Goal: Information Seeking & Learning: Find specific fact

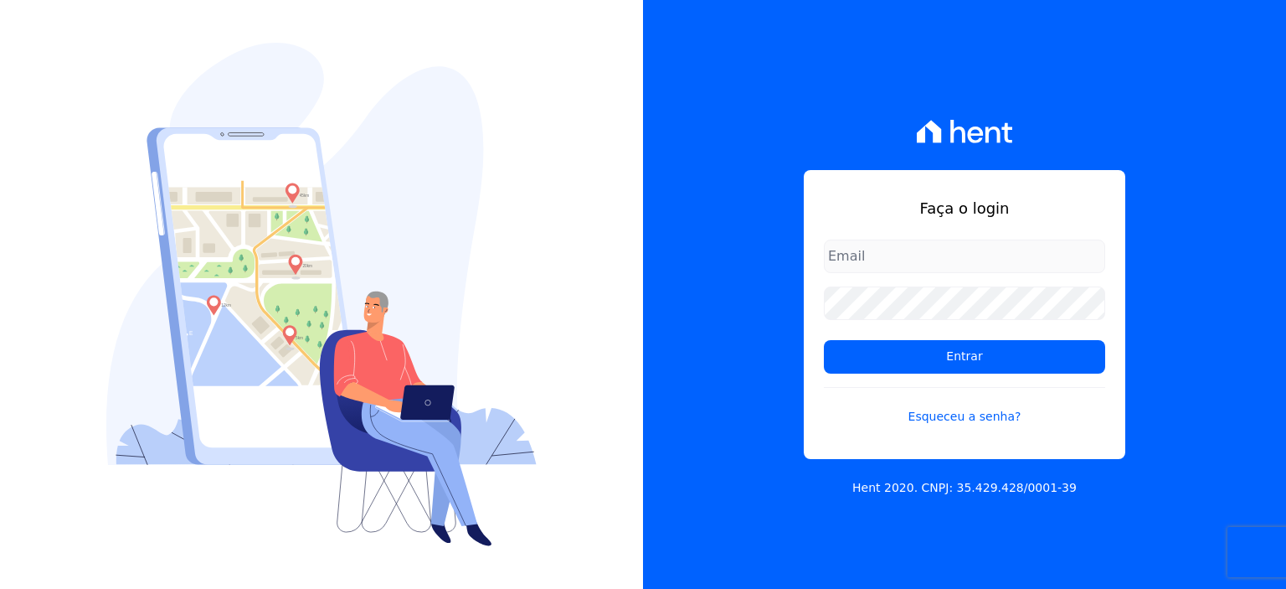
click at [970, 262] on input "email" at bounding box center [964, 256] width 281 height 33
type input "[PERSON_NAME][EMAIL_ADDRESS][PERSON_NAME][DOMAIN_NAME]"
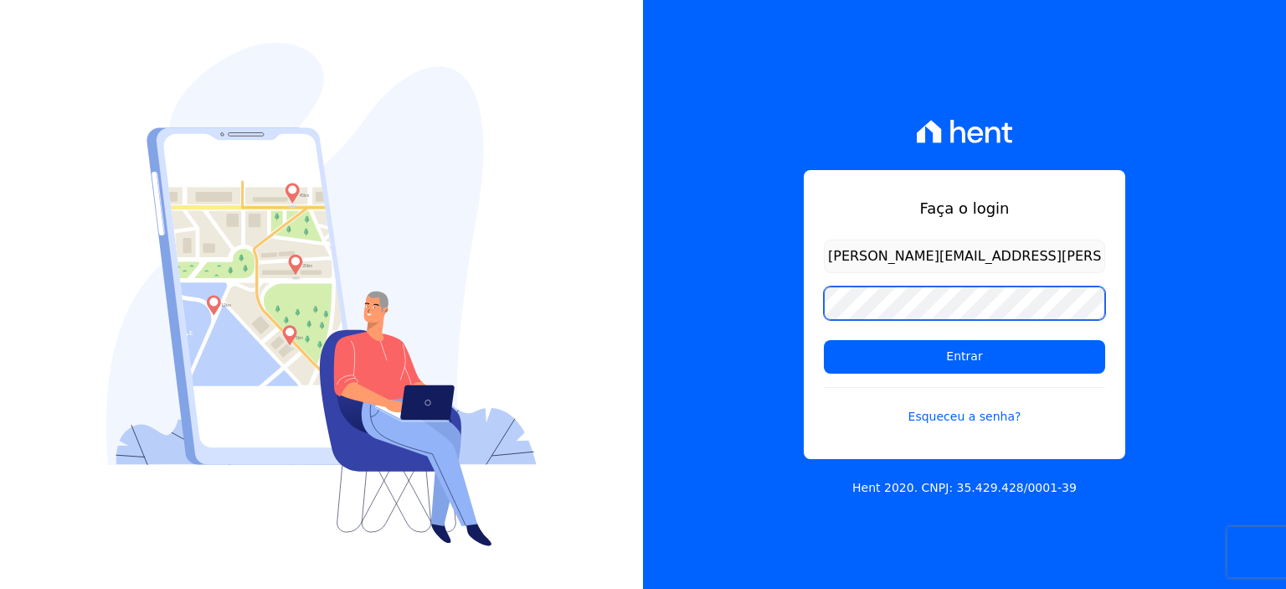
click at [824, 340] on input "Entrar" at bounding box center [964, 356] width 281 height 33
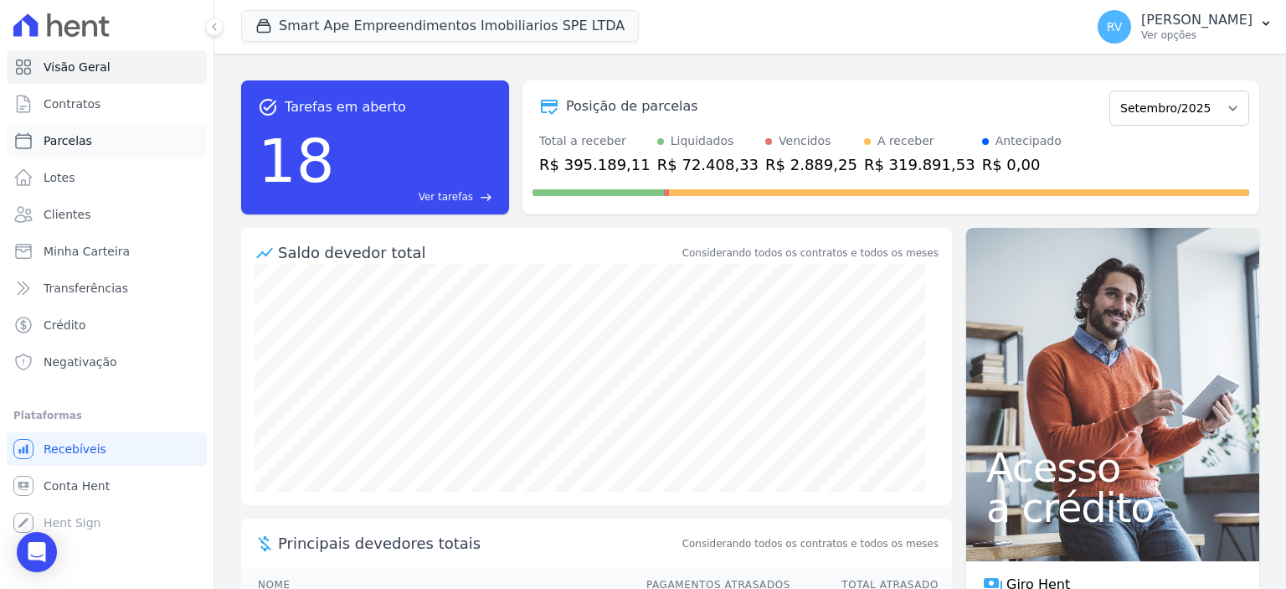
click at [94, 140] on link "Parcelas" at bounding box center [107, 140] width 200 height 33
click at [84, 492] on span "Conta Hent" at bounding box center [77, 485] width 66 height 17
select select
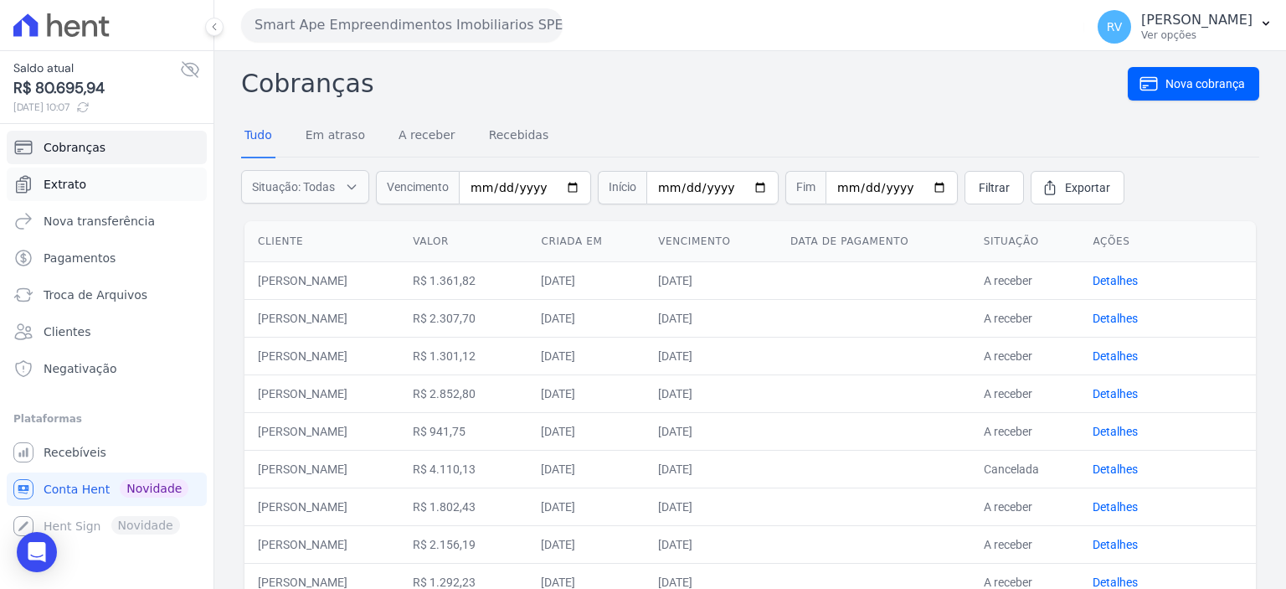
click at [109, 178] on link "Extrato" at bounding box center [107, 183] width 200 height 33
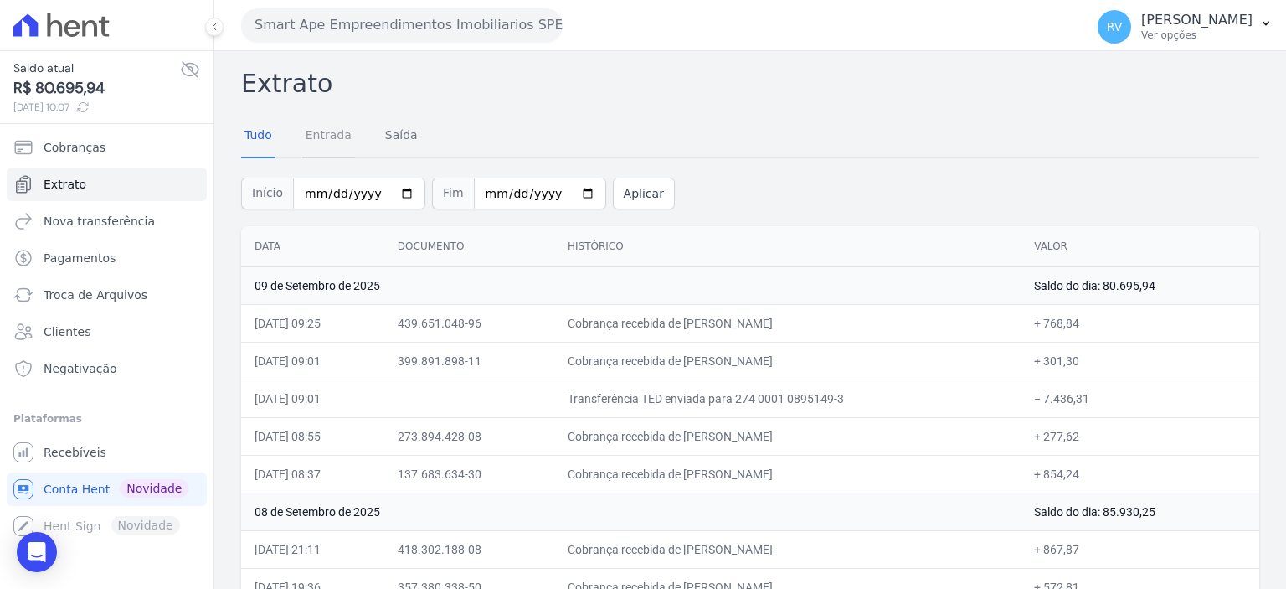
click at [329, 131] on link "Entrada" at bounding box center [328, 137] width 53 height 44
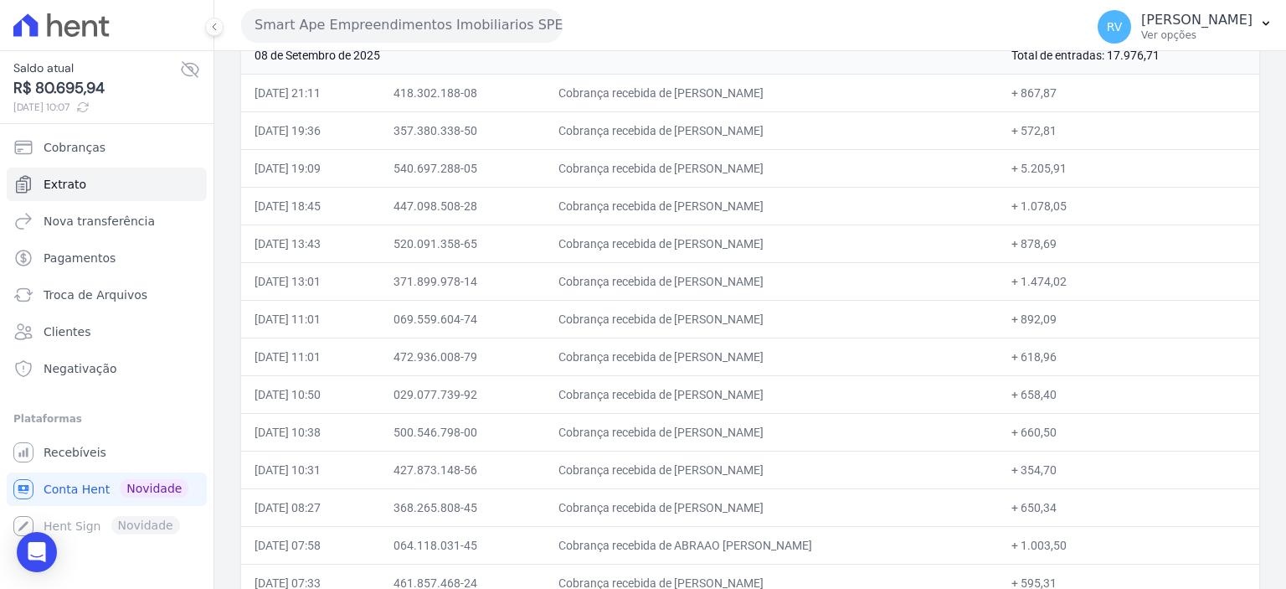
scroll to position [335, 0]
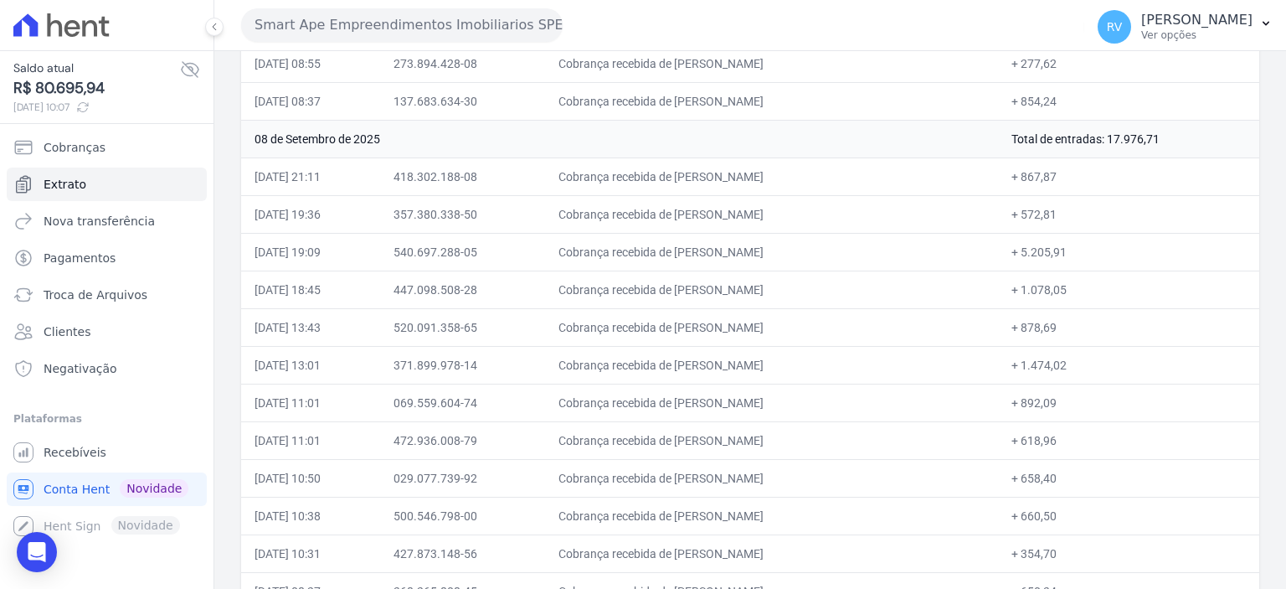
drag, startPoint x: 680, startPoint y: 171, endPoint x: 785, endPoint y: 170, distance: 104.7
click at [780, 171] on td "Cobrança recebida de BEATRIZ GOMES HENRIQUE" at bounding box center [771, 176] width 453 height 38
copy td "BEATRIZ GOMES H"
drag, startPoint x: 1038, startPoint y: 176, endPoint x: 1094, endPoint y: 176, distance: 56.1
click at [1092, 176] on td "+ 867,87" at bounding box center [1128, 176] width 261 height 38
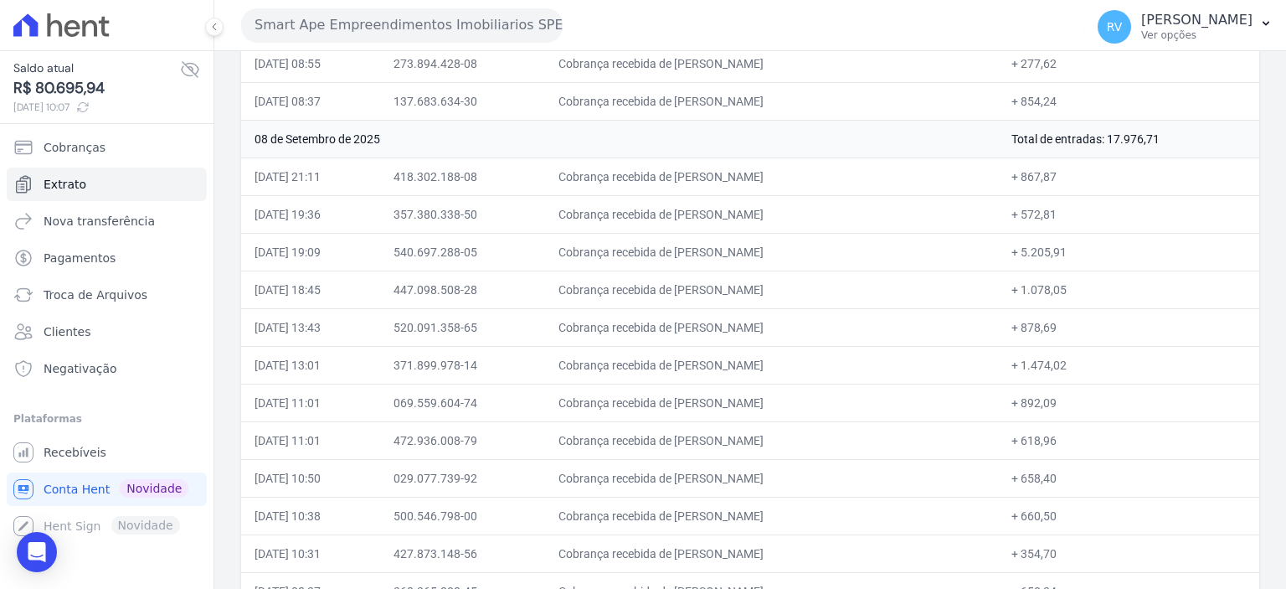
copy td "867,87"
drag, startPoint x: 683, startPoint y: 209, endPoint x: 842, endPoint y: 210, distance: 160.0
click at [842, 210] on td "Cobrança recebida de CARLOS RODRIGO SANCHEZ" at bounding box center [771, 214] width 453 height 38
copy td "CARLOS RODRIGO SANCHEZ"
click at [1105, 415] on td "+ 892,09" at bounding box center [1128, 403] width 261 height 38
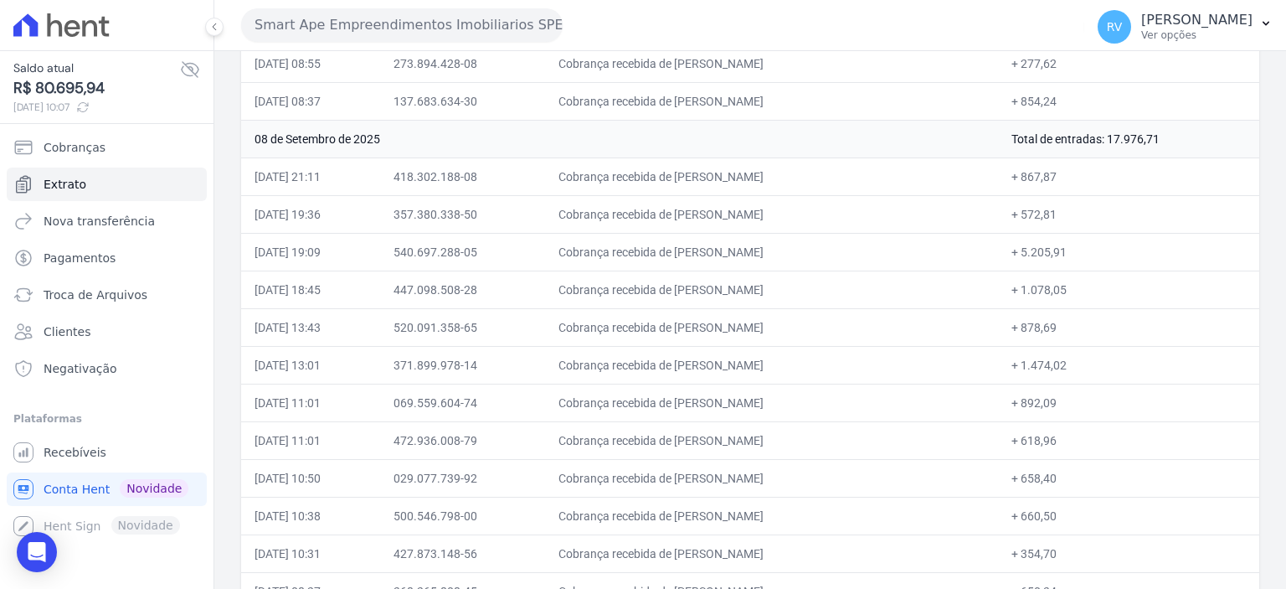
drag, startPoint x: 678, startPoint y: 213, endPoint x: 750, endPoint y: 217, distance: 72.1
click at [750, 217] on td "Cobrança recebida de CARLOS RODRIGO SANCHEZ" at bounding box center [771, 214] width 453 height 38
copy td "CARLOS ROD"
drag, startPoint x: 1040, startPoint y: 210, endPoint x: 1079, endPoint y: 210, distance: 39.4
click at [1079, 210] on td "+ 572,81" at bounding box center [1128, 214] width 261 height 38
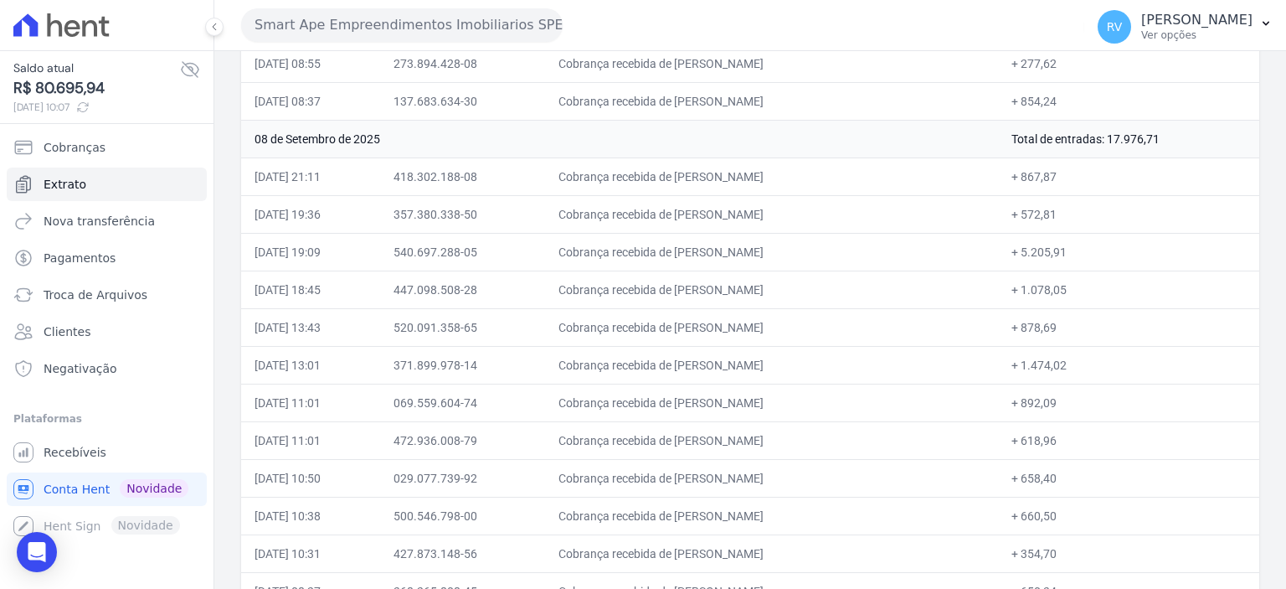
copy td "572,81"
drag, startPoint x: 680, startPoint y: 248, endPoint x: 801, endPoint y: 250, distance: 120.6
click at [801, 250] on td "Cobrança recebida de DIOGO ANDRE SOARES PINTO" at bounding box center [771, 252] width 453 height 38
copy td "DIOGO ANDRE SOARES"
drag, startPoint x: 680, startPoint y: 284, endPoint x: 749, endPoint y: 287, distance: 69.6
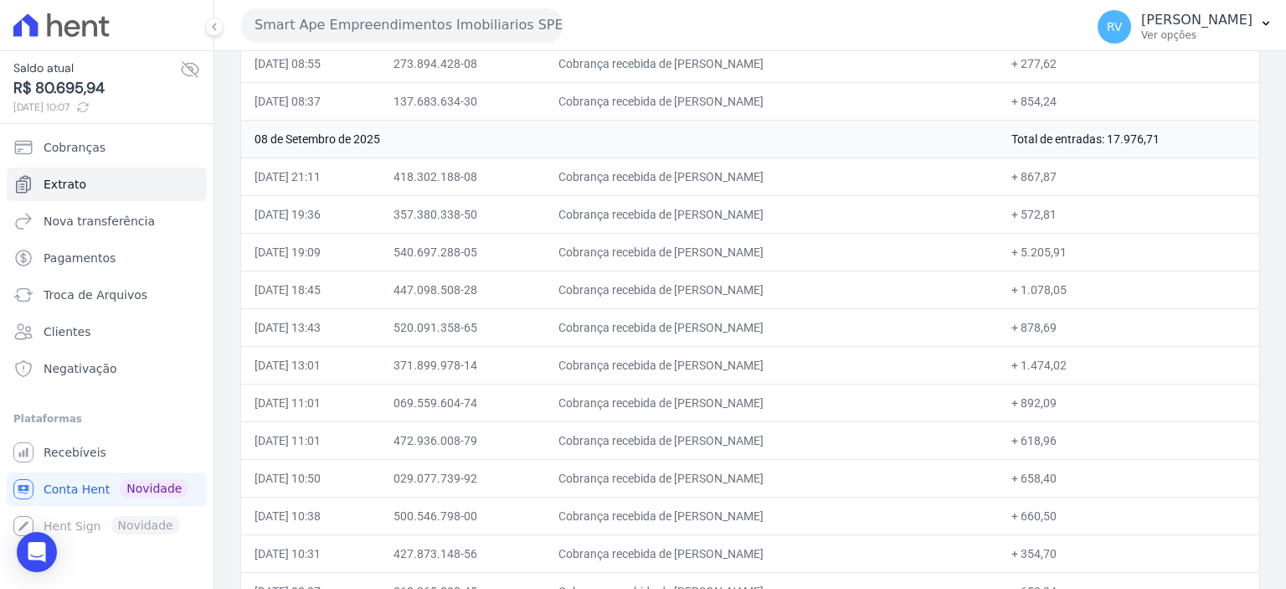
click at [749, 287] on td "Cobrança recebida de WESLEY GONCALVES MAGALHAES" at bounding box center [771, 289] width 453 height 38
copy td "WESLEY GON"
drag, startPoint x: 1039, startPoint y: 288, endPoint x: 1095, endPoint y: 292, distance: 56.3
click at [1091, 291] on td "+ 1.078,05" at bounding box center [1128, 289] width 261 height 38
copy td "1.078,05"
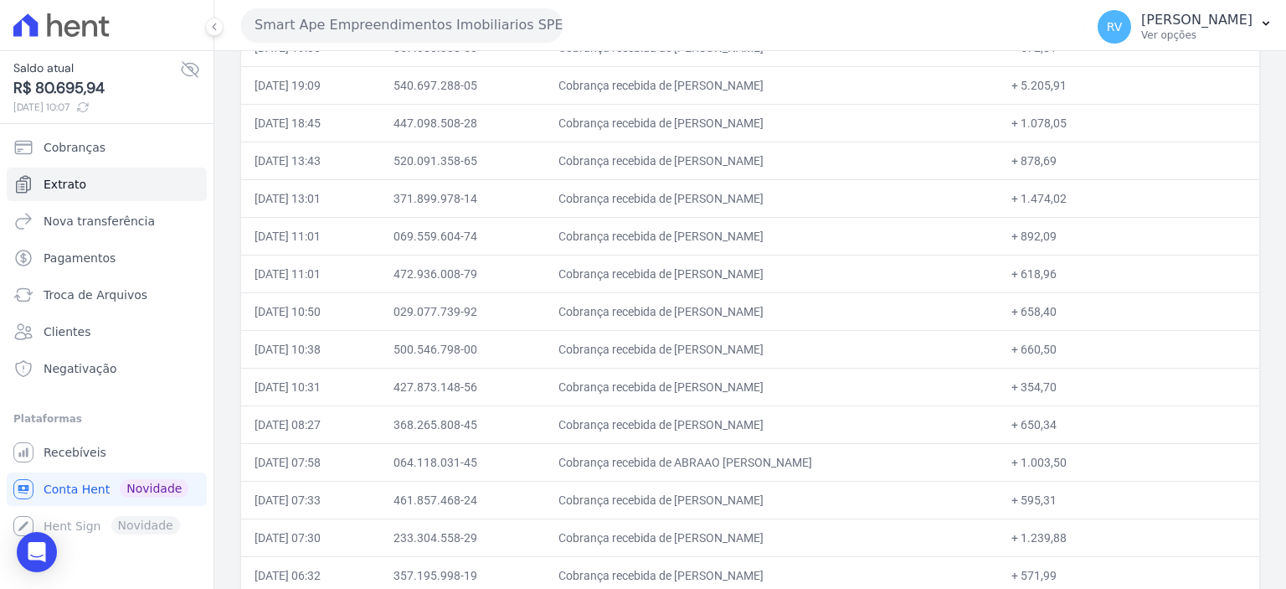
scroll to position [502, 0]
drag, startPoint x: 681, startPoint y: 150, endPoint x: 821, endPoint y: 145, distance: 139.9
click at [821, 145] on td "Cobrança recebida de VINICIUS GABRIEL MARQUES BRITO" at bounding box center [771, 160] width 453 height 38
copy td "VINICIUS GABRIEL MARQU"
drag, startPoint x: 1042, startPoint y: 157, endPoint x: 1082, endPoint y: 157, distance: 40.2
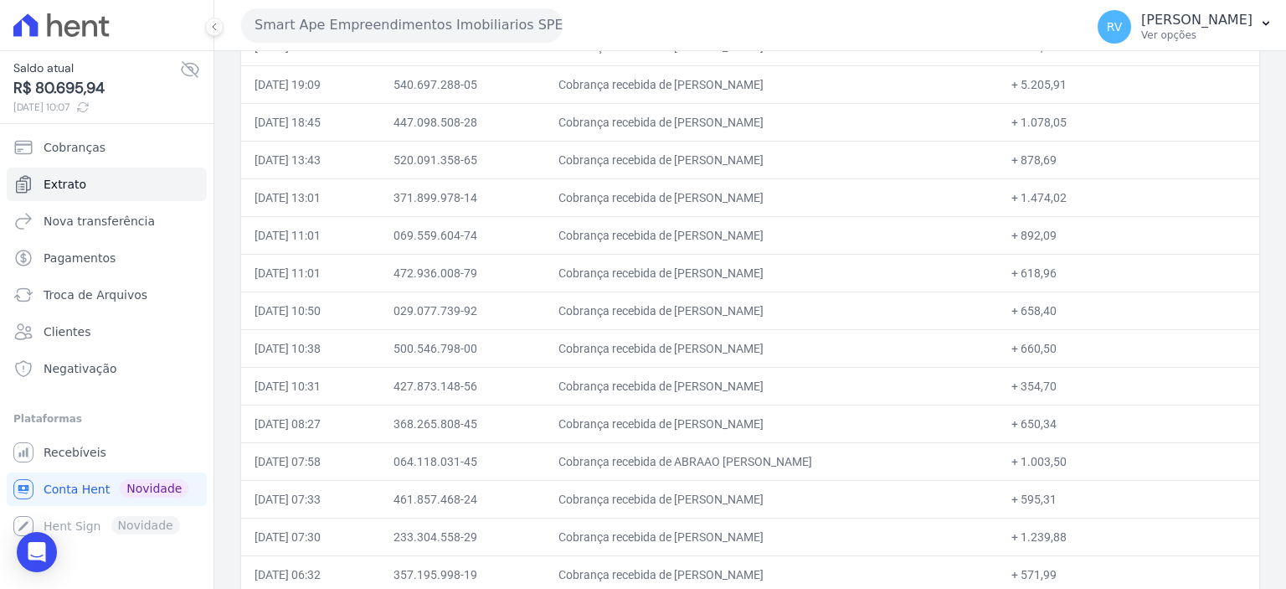
click at [1082, 157] on td "+ 878,69" at bounding box center [1128, 160] width 261 height 38
copy td "878,69"
drag, startPoint x: 680, startPoint y: 189, endPoint x: 806, endPoint y: 193, distance: 125.7
click at [806, 193] on td "Cobrança recebida de BRUNO FELTRIN DOS SANTOS" at bounding box center [771, 197] width 453 height 38
drag, startPoint x: 679, startPoint y: 233, endPoint x: 794, endPoint y: 227, distance: 114.9
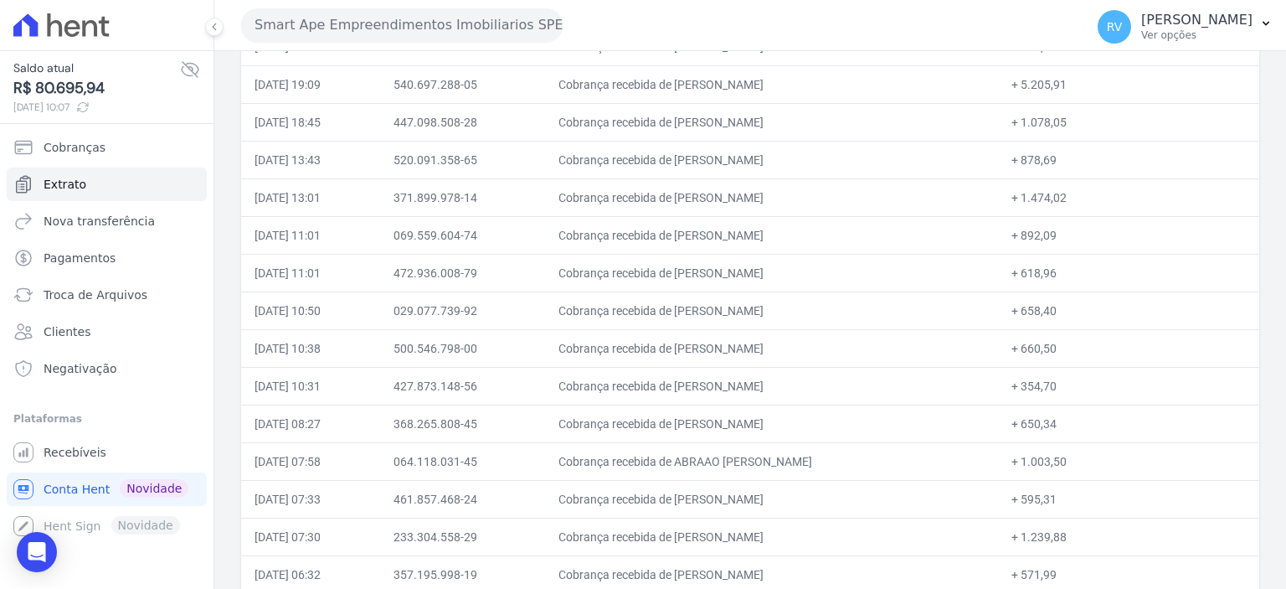
click at [794, 227] on td "Cobrança recebida de RANYERE NASCIMENTO DE OLIVEIRA" at bounding box center [771, 235] width 453 height 38
drag, startPoint x: 1039, startPoint y: 234, endPoint x: 1082, endPoint y: 234, distance: 42.7
click at [1082, 234] on td "+ 892,09" at bounding box center [1128, 235] width 261 height 38
drag, startPoint x: 680, startPoint y: 268, endPoint x: 806, endPoint y: 270, distance: 125.6
click at [806, 270] on td "Cobrança recebida de PAULO VINICIUS DOS SANTOS" at bounding box center [771, 273] width 453 height 38
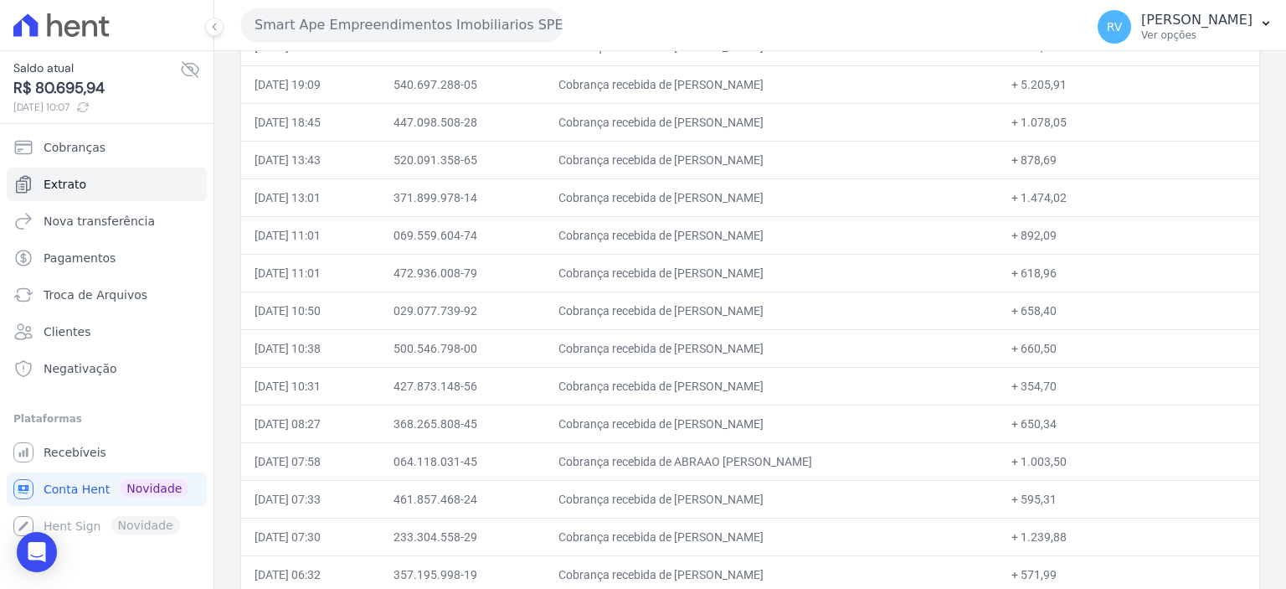
drag, startPoint x: 1042, startPoint y: 270, endPoint x: 1079, endPoint y: 263, distance: 38.3
click at [1079, 263] on td "+ 618,96" at bounding box center [1128, 273] width 261 height 38
drag, startPoint x: 680, startPoint y: 307, endPoint x: 774, endPoint y: 307, distance: 93.8
click at [774, 307] on td "Cobrança recebida de LUIZ CESAR SANTOS" at bounding box center [771, 310] width 453 height 38
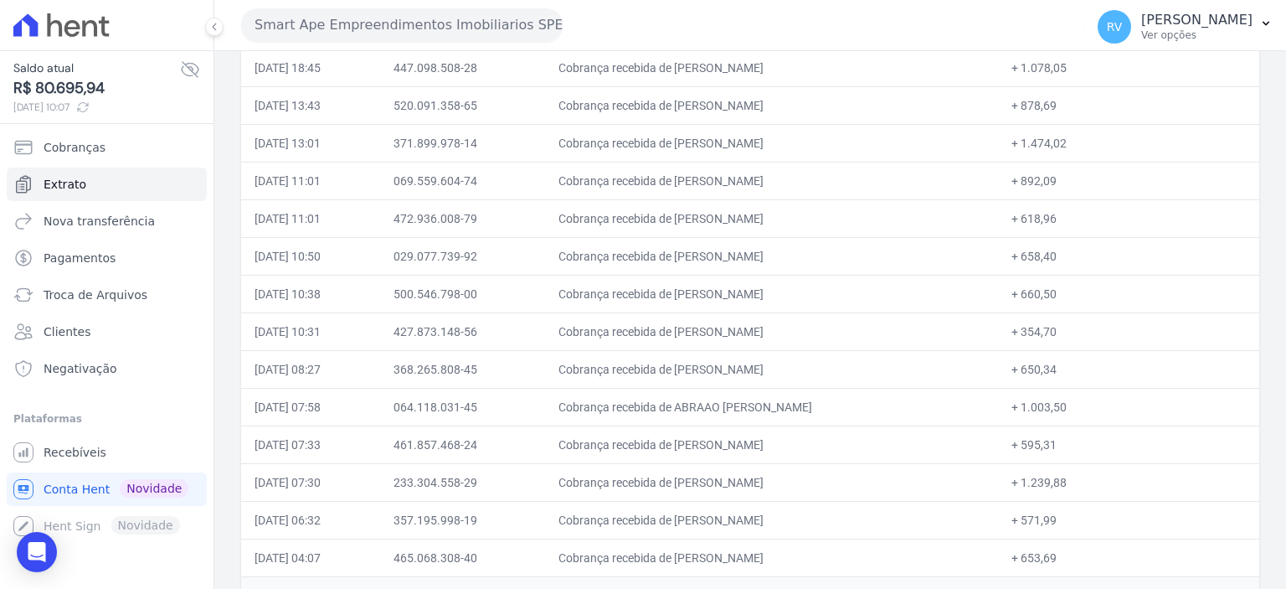
scroll to position [586, 0]
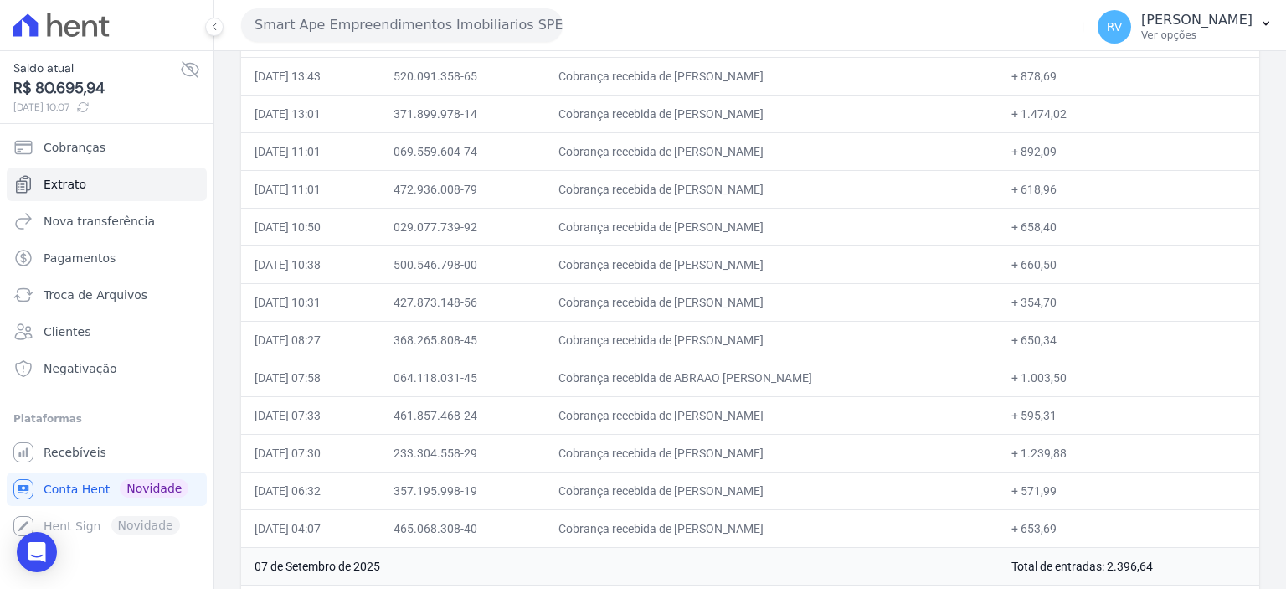
drag, startPoint x: 1041, startPoint y: 220, endPoint x: 1085, endPoint y: 220, distance: 44.4
click at [1085, 220] on td "+ 658,40" at bounding box center [1128, 227] width 261 height 38
click at [744, 222] on td "Cobrança recebida de LUIZ CESAR SANTOS" at bounding box center [771, 227] width 453 height 38
drag, startPoint x: 680, startPoint y: 257, endPoint x: 827, endPoint y: 254, distance: 146.6
click at [827, 254] on td "Cobrança recebida de ROBERT DOS SANTOS GUIMARAES" at bounding box center [771, 264] width 453 height 38
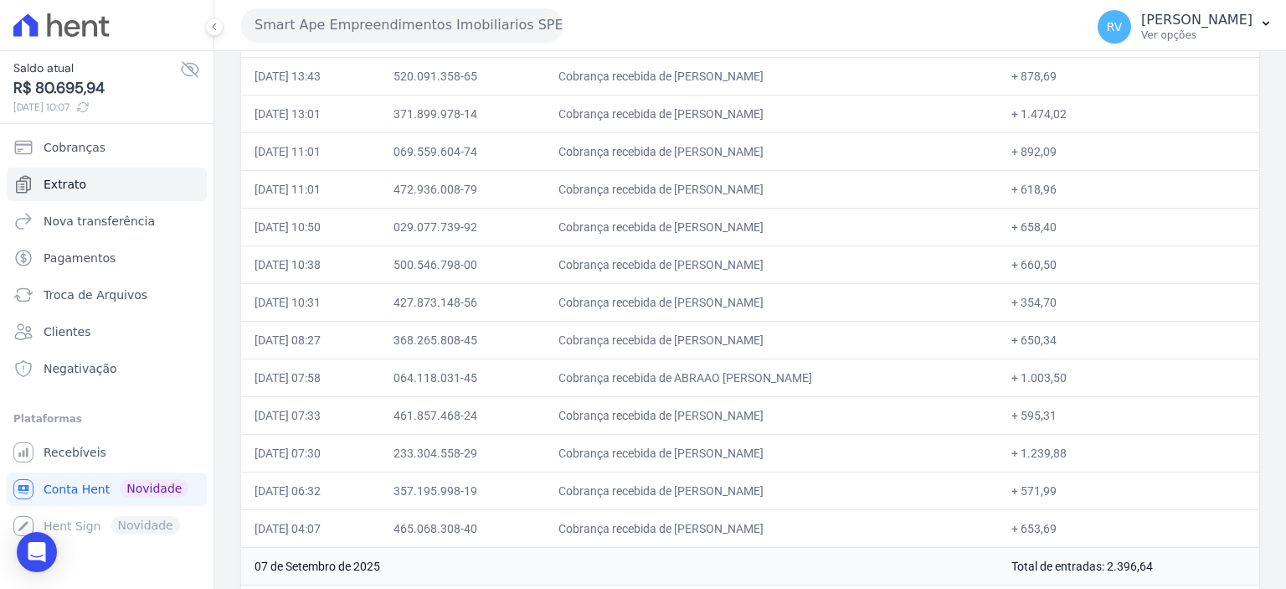
click at [709, 274] on td "Cobrança recebida de ROBERT DOS SANTOS GUIMARAES" at bounding box center [771, 264] width 453 height 38
drag, startPoint x: 687, startPoint y: 260, endPoint x: 839, endPoint y: 251, distance: 152.6
click at [839, 251] on td "Cobrança recebida de ROBERT DOS SANTOS GUIMARAES" at bounding box center [771, 264] width 453 height 38
drag, startPoint x: 1040, startPoint y: 262, endPoint x: 1089, endPoint y: 259, distance: 48.7
click at [1089, 259] on td "+ 660,50" at bounding box center [1128, 264] width 261 height 38
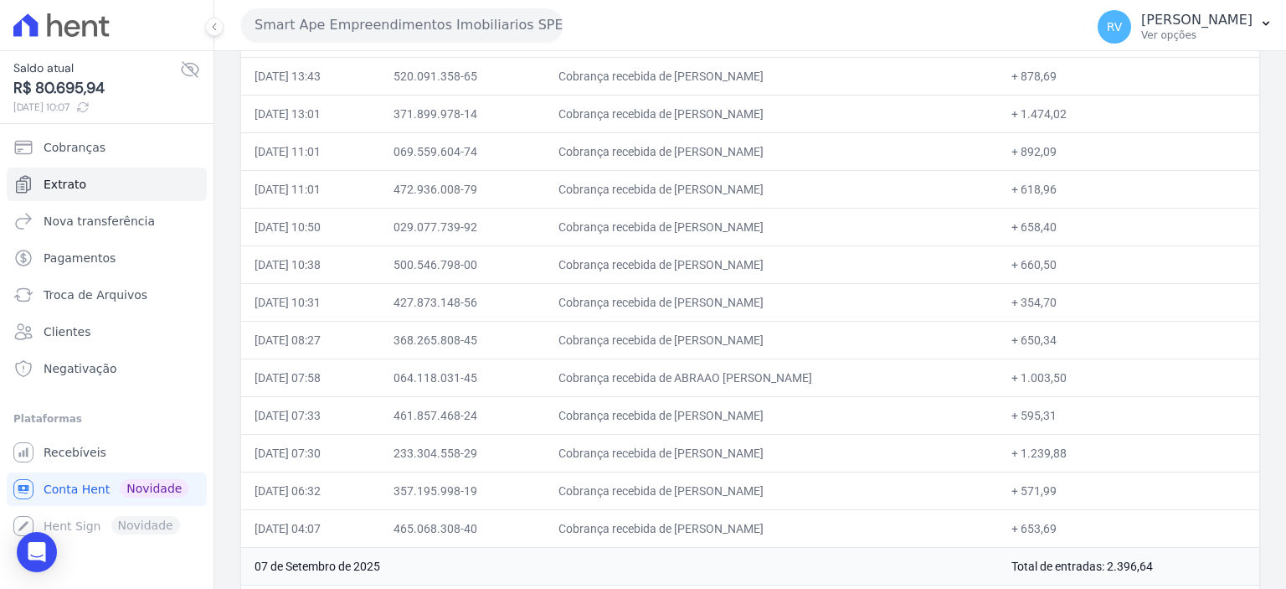
drag, startPoint x: 680, startPoint y: 296, endPoint x: 806, endPoint y: 297, distance: 125.6
click at [806, 297] on td "Cobrança recebida de DANILO RODRIGO DOS SANTOS" at bounding box center [771, 302] width 453 height 38
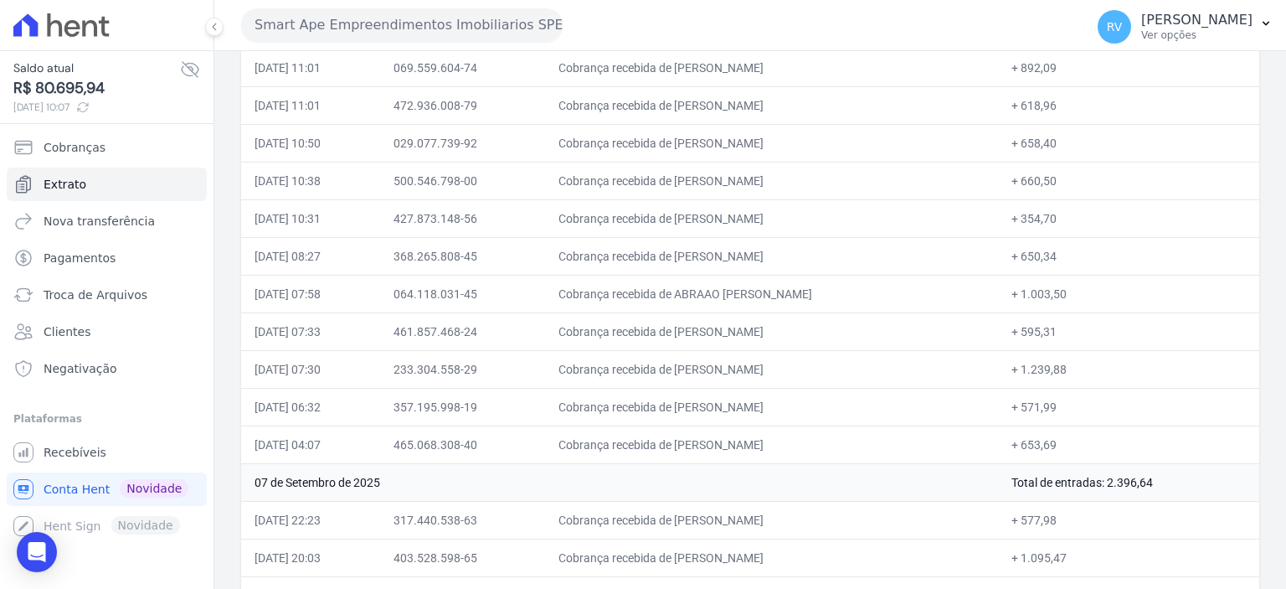
drag, startPoint x: 1038, startPoint y: 214, endPoint x: 1084, endPoint y: 214, distance: 45.2
click at [1084, 214] on td "+ 354,70" at bounding box center [1128, 218] width 261 height 38
drag, startPoint x: 714, startPoint y: 251, endPoint x: 814, endPoint y: 254, distance: 99.7
click at [814, 254] on td "Cobrança recebida de MARIA APARECIDA DIAS MARTINS D" at bounding box center [771, 256] width 453 height 38
drag, startPoint x: 697, startPoint y: 250, endPoint x: 833, endPoint y: 252, distance: 136.5
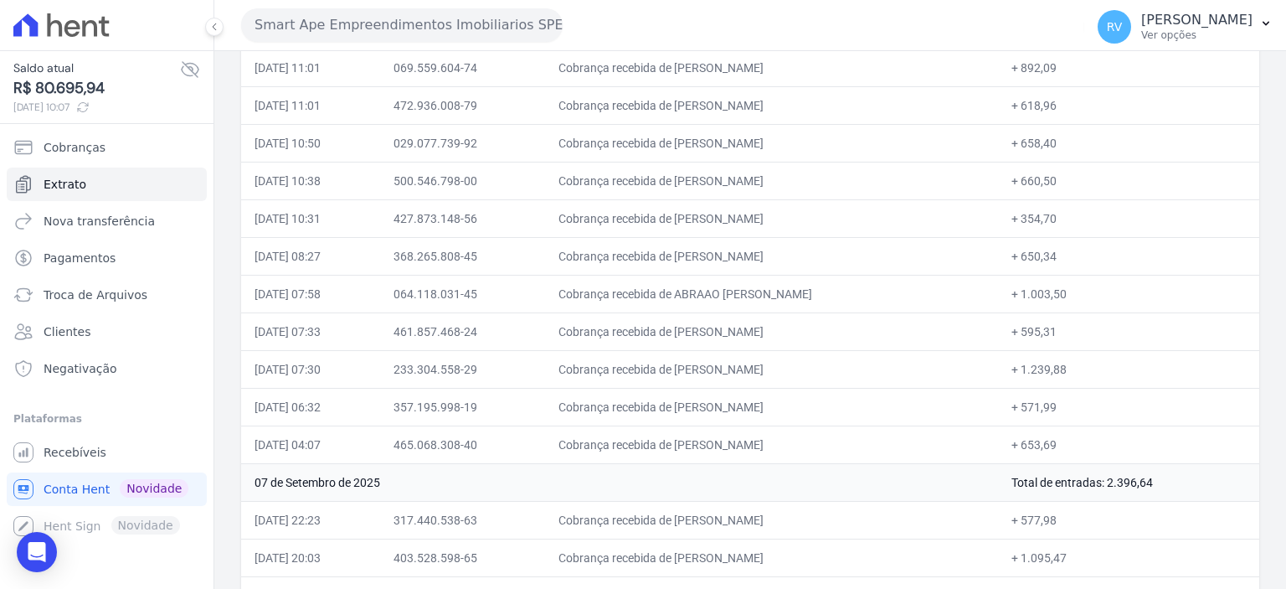
click at [831, 252] on td "Cobrança recebida de MARIA APARECIDA DIAS MARTINS D" at bounding box center [771, 256] width 453 height 38
drag, startPoint x: 1038, startPoint y: 254, endPoint x: 1082, endPoint y: 254, distance: 43.5
click at [1082, 254] on td "+ 650,34" at bounding box center [1128, 256] width 261 height 38
drag, startPoint x: 679, startPoint y: 290, endPoint x: 772, endPoint y: 290, distance: 93.0
click at [772, 290] on td "Cobrança recebida de ABRAAO CARLOS BENTO" at bounding box center [771, 294] width 453 height 38
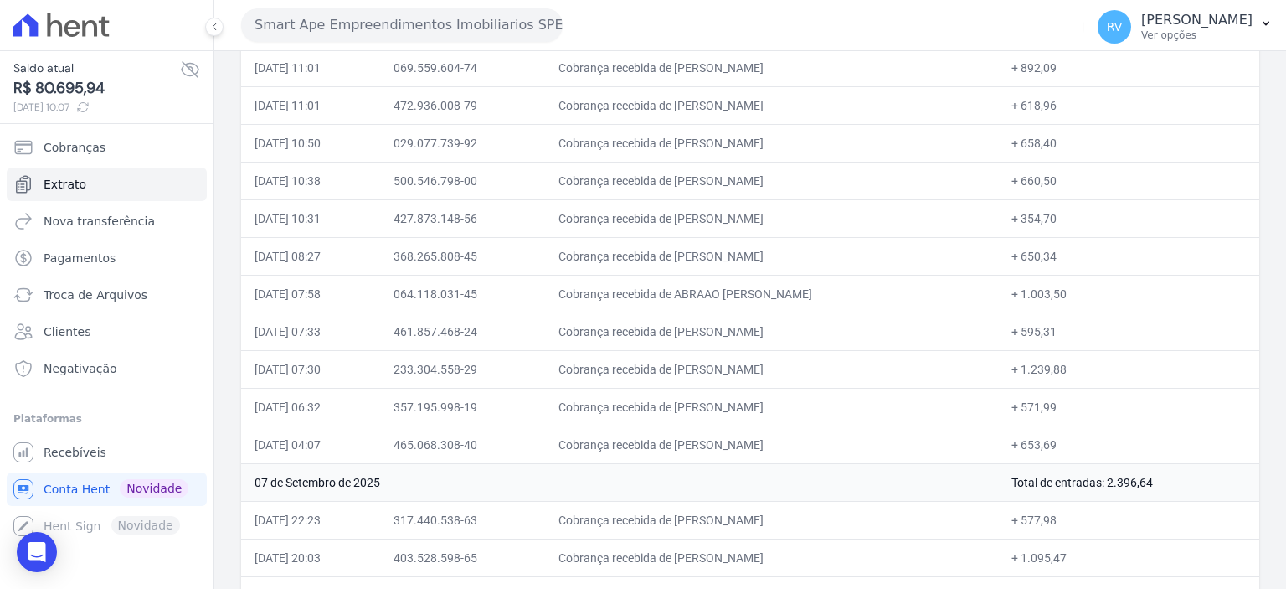
drag, startPoint x: 1039, startPoint y: 291, endPoint x: 1104, endPoint y: 294, distance: 64.6
click at [1104, 294] on td "+ 1.003,50" at bounding box center [1128, 294] width 261 height 38
drag, startPoint x: 682, startPoint y: 327, endPoint x: 794, endPoint y: 324, distance: 112.3
click at [794, 324] on td "Cobrança recebida de DEBORA SANTOS DO NASCIMENTO" at bounding box center [771, 331] width 453 height 38
drag, startPoint x: 1038, startPoint y: 327, endPoint x: 1095, endPoint y: 324, distance: 57.0
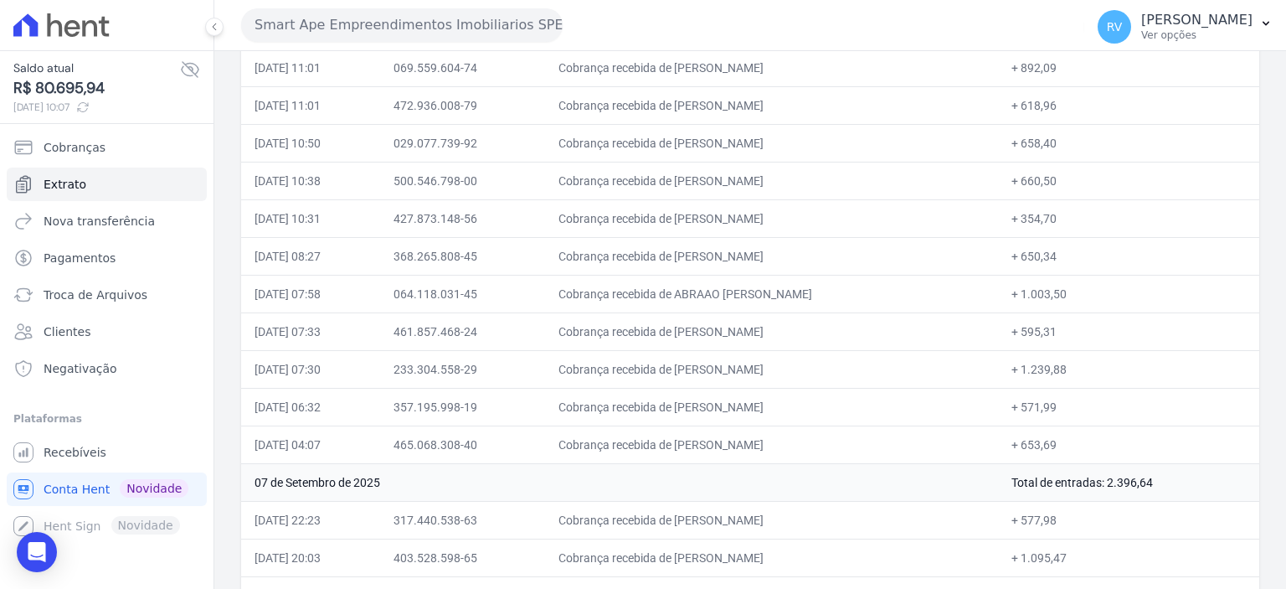
click at [1095, 324] on td "+ 595,31" at bounding box center [1128, 331] width 261 height 38
drag, startPoint x: 680, startPoint y: 363, endPoint x: 789, endPoint y: 366, distance: 108.9
click at [789, 366] on td "Cobrança recebida de CARLOS EDUARDO SARRO" at bounding box center [771, 369] width 453 height 38
drag, startPoint x: 1038, startPoint y: 365, endPoint x: 1087, endPoint y: 364, distance: 48.6
click at [1087, 364] on td "+ 1.239,88" at bounding box center [1128, 369] width 261 height 38
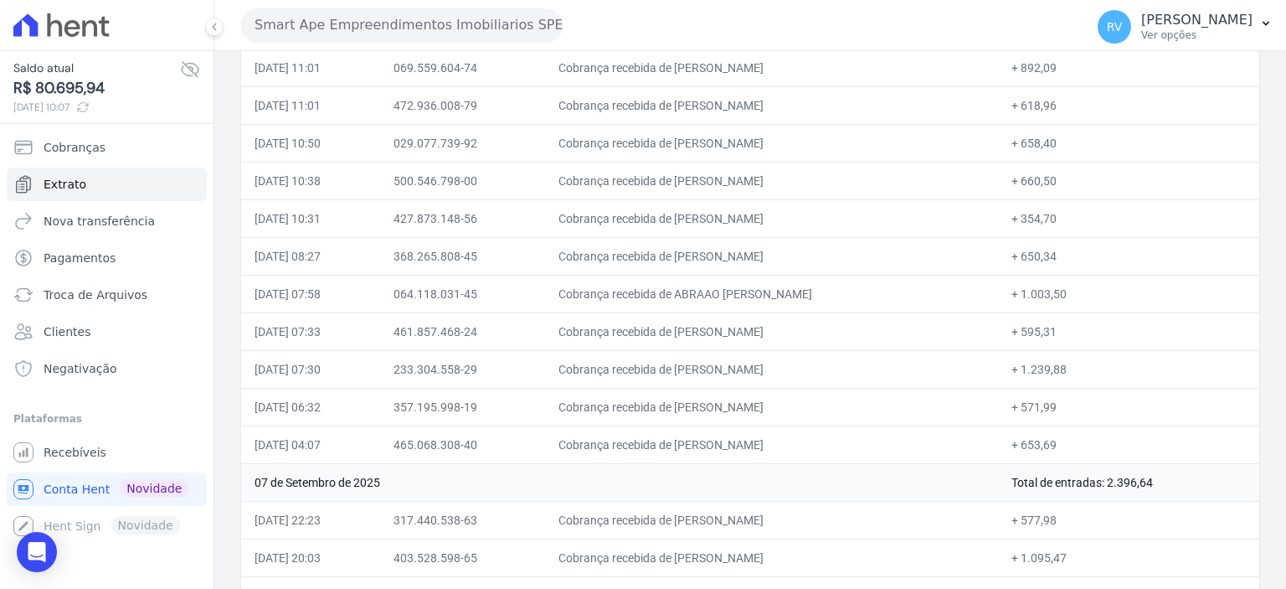
drag, startPoint x: 715, startPoint y: 399, endPoint x: 814, endPoint y: 401, distance: 98.8
click at [814, 401] on td "Cobrança recebida de EMERSON IGOR DOS SANTOS" at bounding box center [771, 407] width 453 height 38
drag, startPoint x: 1041, startPoint y: 400, endPoint x: 1082, endPoint y: 404, distance: 41.2
click at [1082, 404] on td "+ 571,99" at bounding box center [1128, 407] width 261 height 38
drag, startPoint x: 681, startPoint y: 439, endPoint x: 797, endPoint y: 438, distance: 116.4
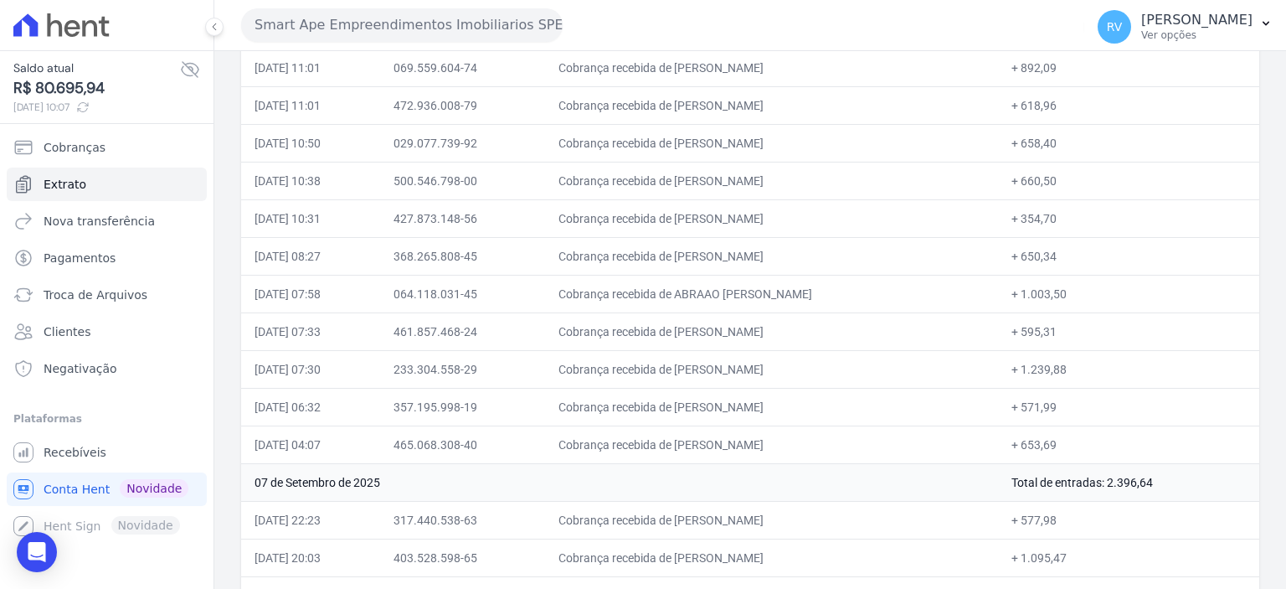
click at [797, 438] on td "Cobrança recebida de JOEL DOS SANTOS NOGUEIRA" at bounding box center [771, 444] width 453 height 38
drag, startPoint x: 1040, startPoint y: 441, endPoint x: 1089, endPoint y: 438, distance: 49.5
click at [1089, 438] on td "+ 653,69" at bounding box center [1128, 444] width 261 height 38
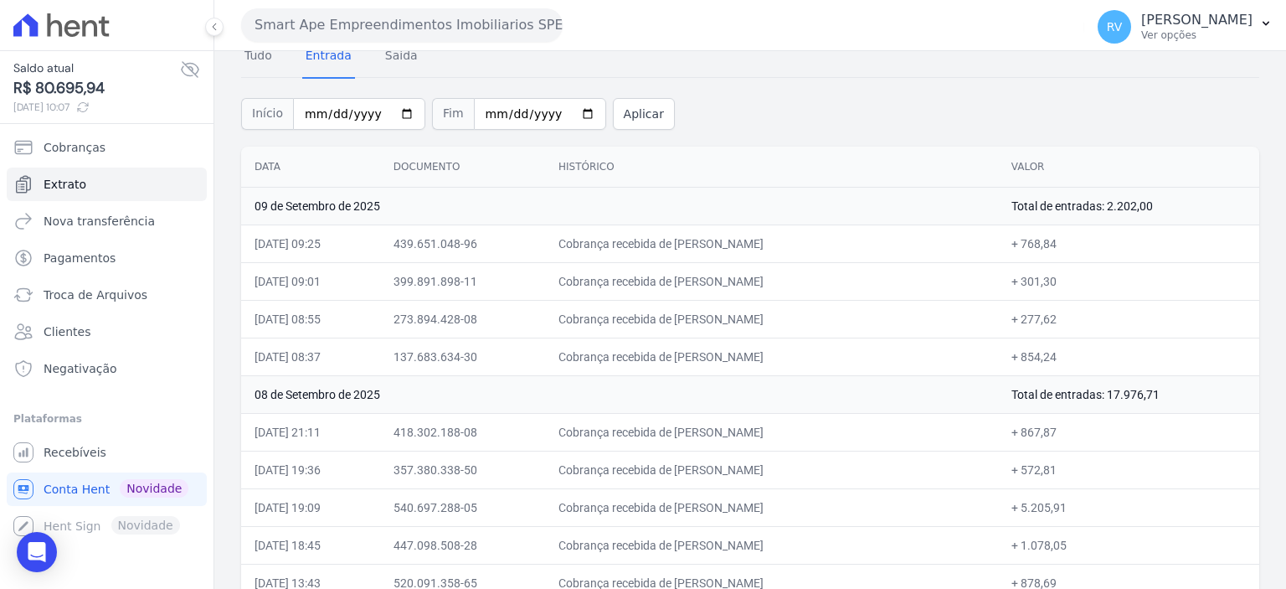
scroll to position [167, 0]
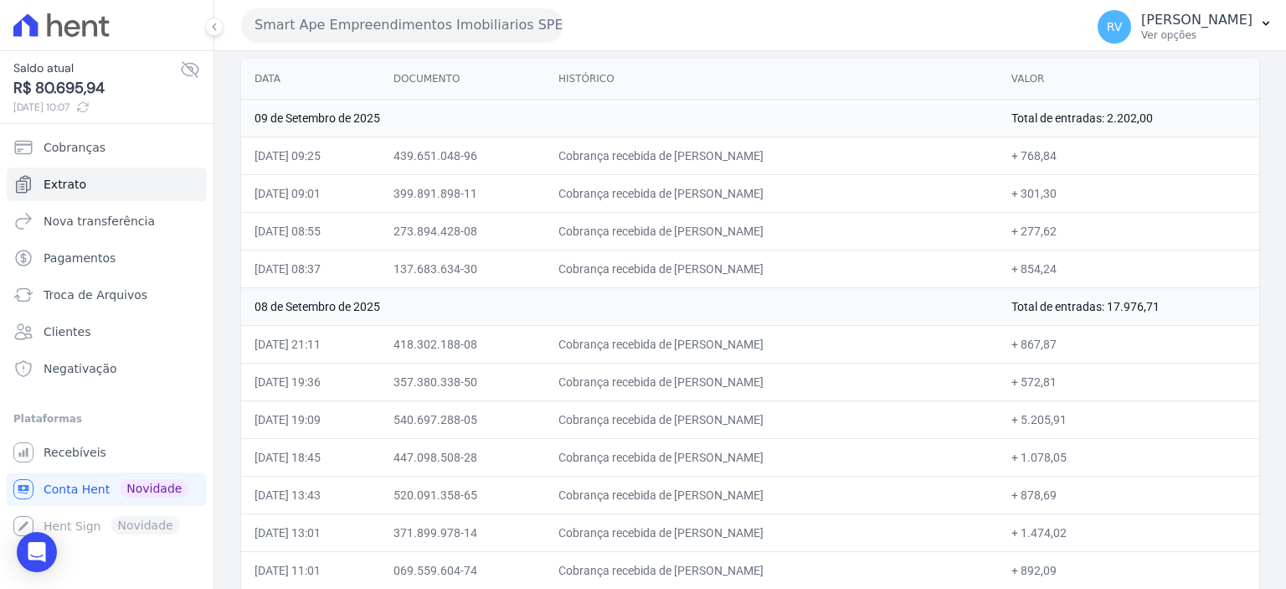
drag, startPoint x: 1125, startPoint y: 304, endPoint x: 1174, endPoint y: 302, distance: 48.6
click at [1174, 302] on td "Total de entradas: 17.976,71" at bounding box center [1128, 306] width 261 height 38
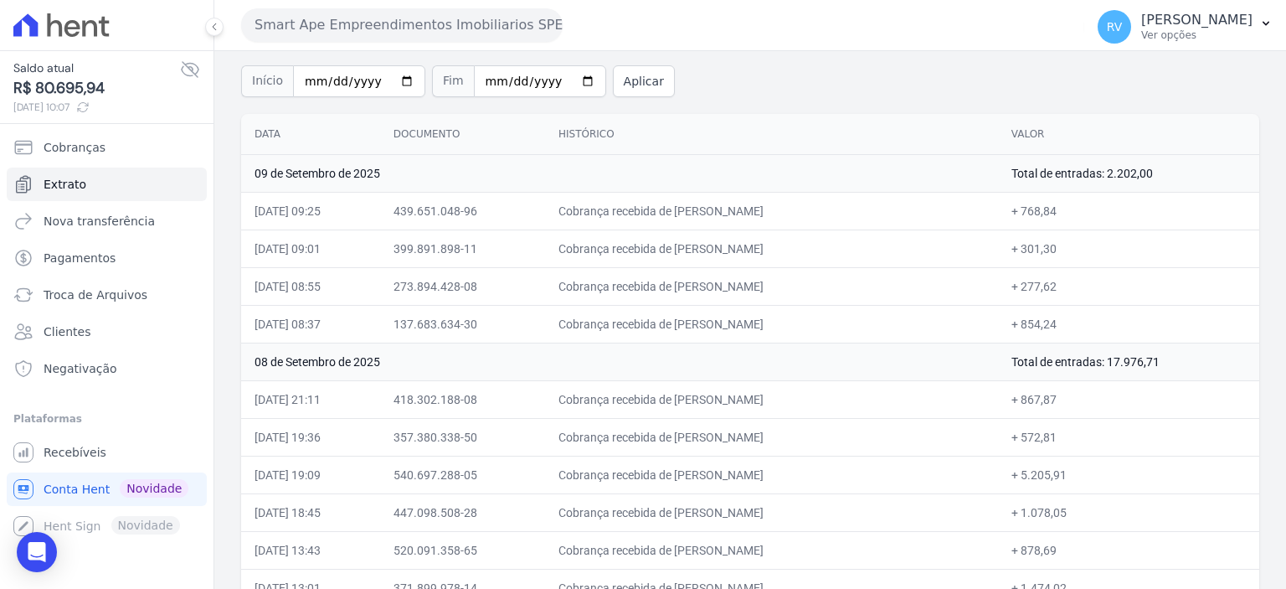
scroll to position [84, 0]
